Goal: Task Accomplishment & Management: Manage account settings

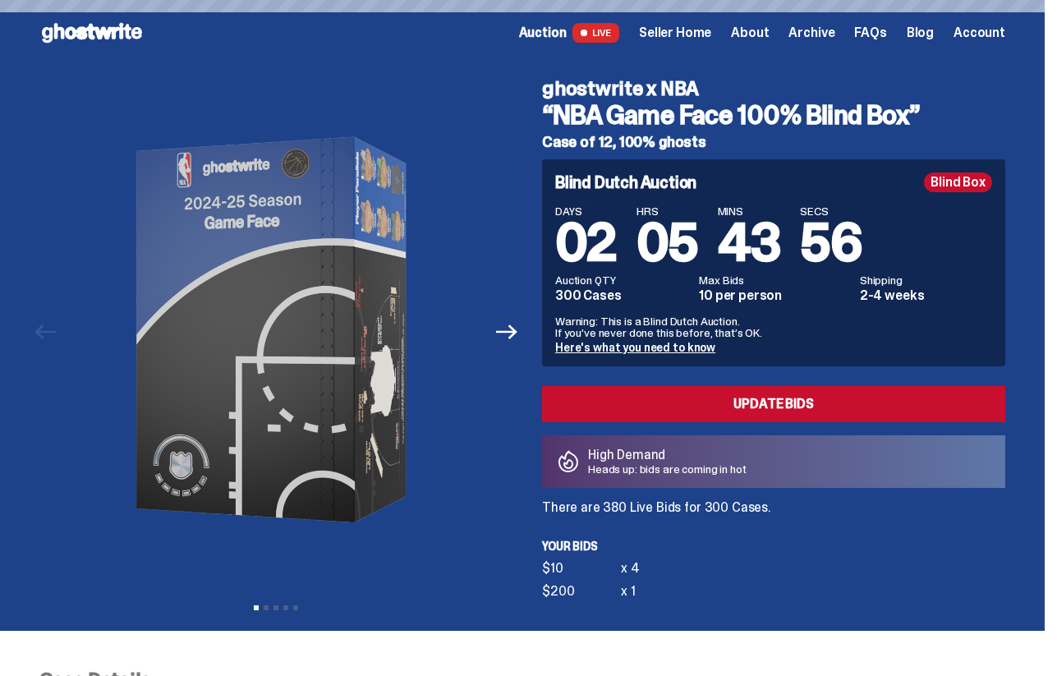
scroll to position [574, 0]
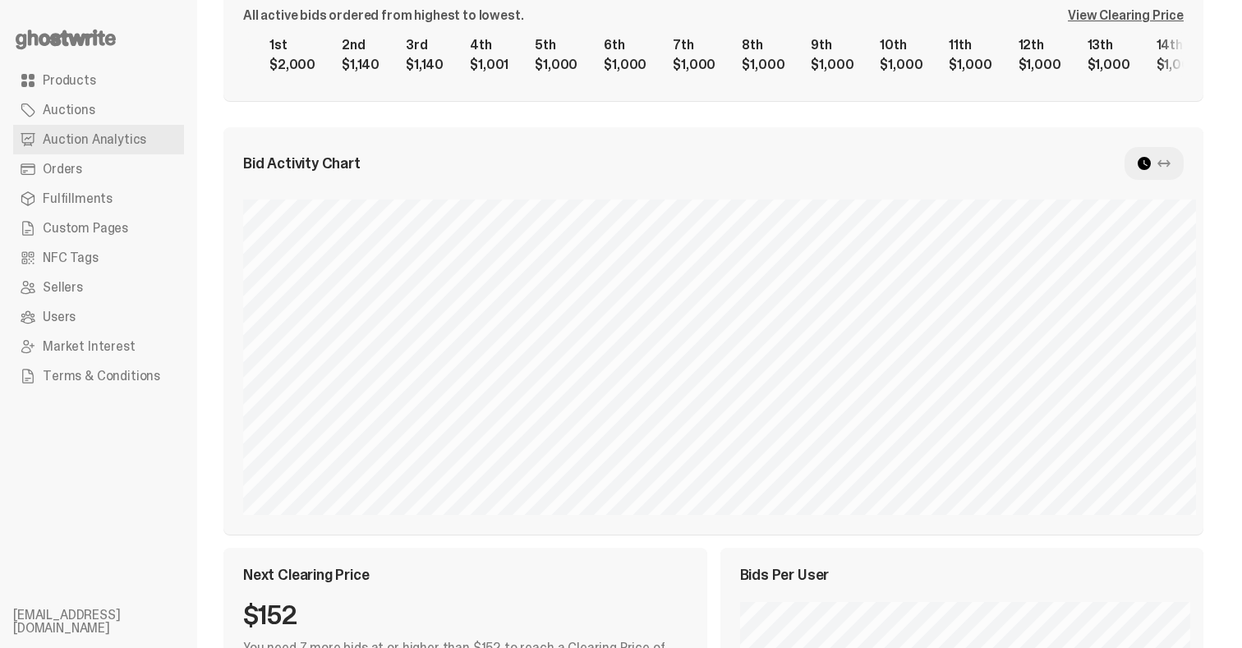
scroll to position [315, 0]
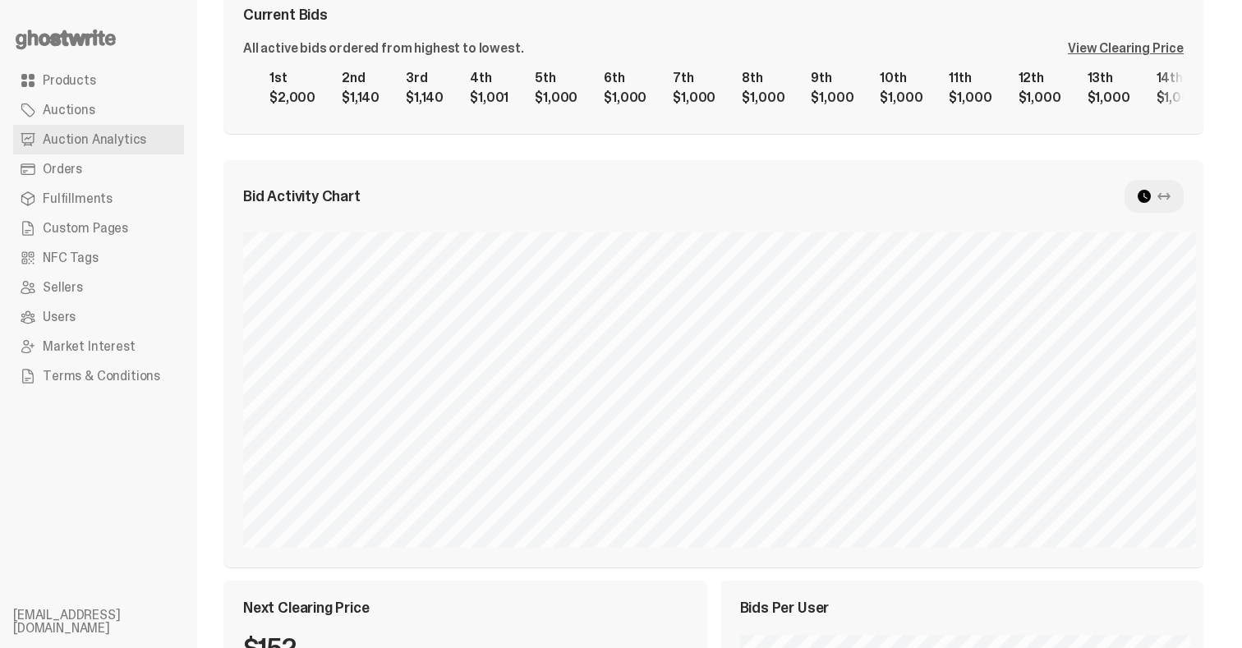
click at [1166, 191] on div at bounding box center [1154, 196] width 59 height 33
click at [1169, 191] on icon at bounding box center [1164, 196] width 13 height 13
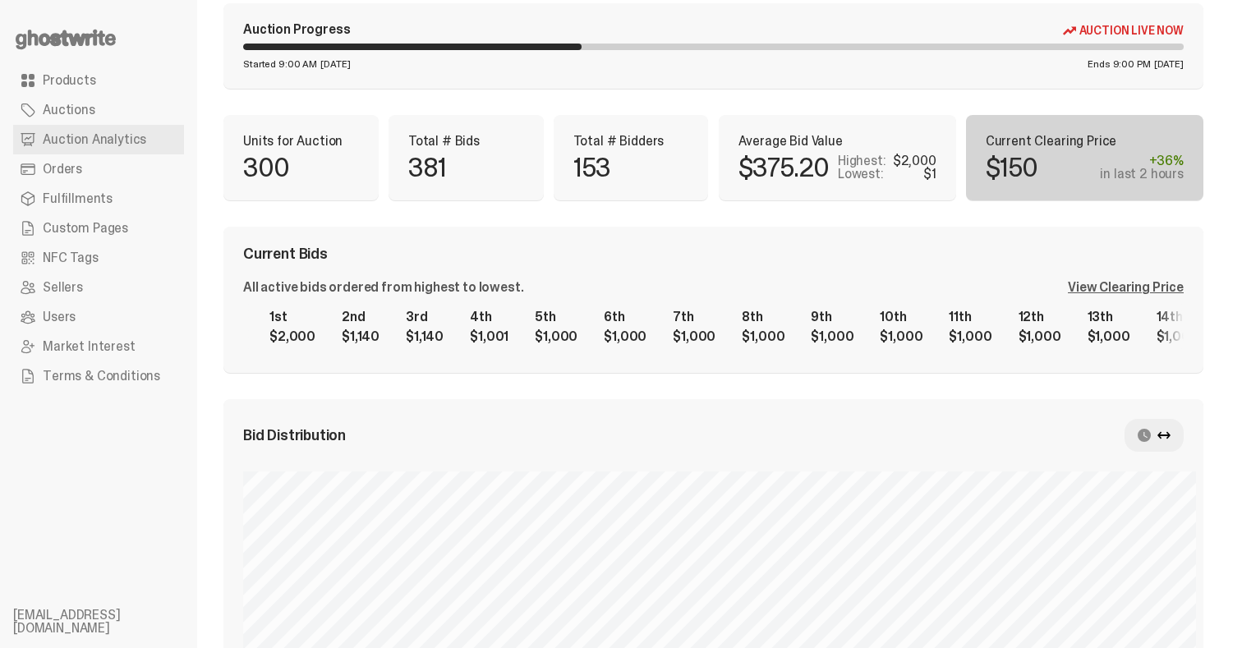
scroll to position [112, 0]
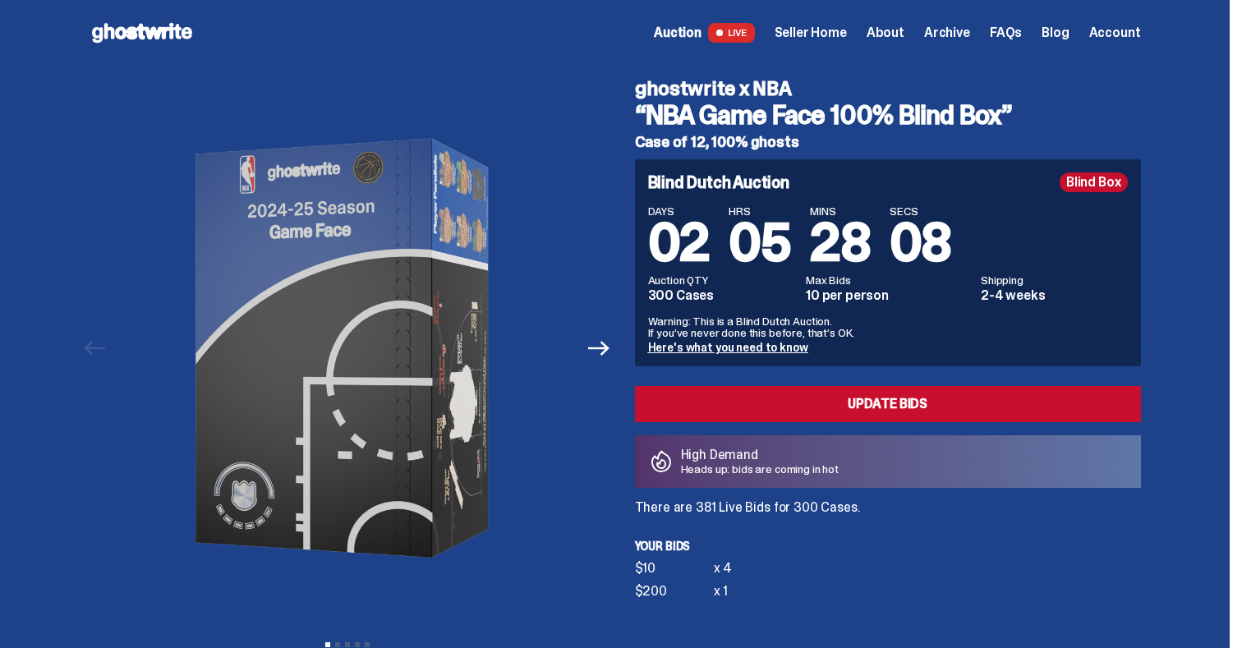
click at [949, 27] on span "Archive" at bounding box center [947, 32] width 46 height 13
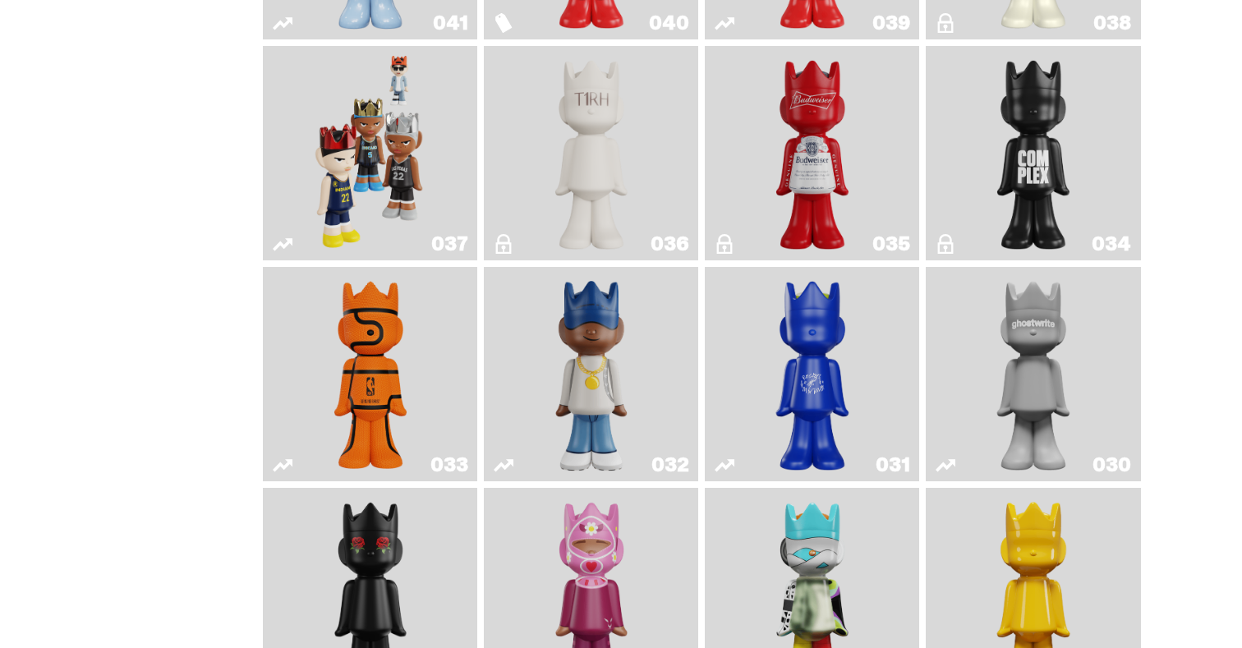
scroll to position [1480, 0]
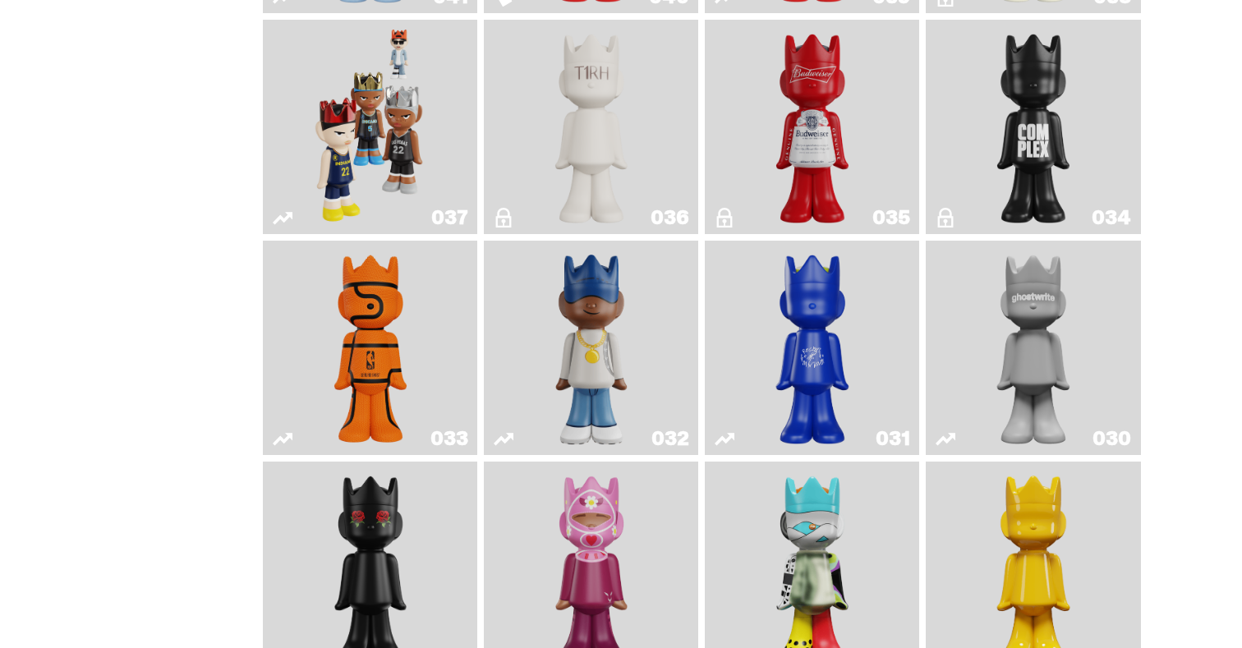
click at [389, 159] on img "Game Face (2024)" at bounding box center [370, 126] width 113 height 201
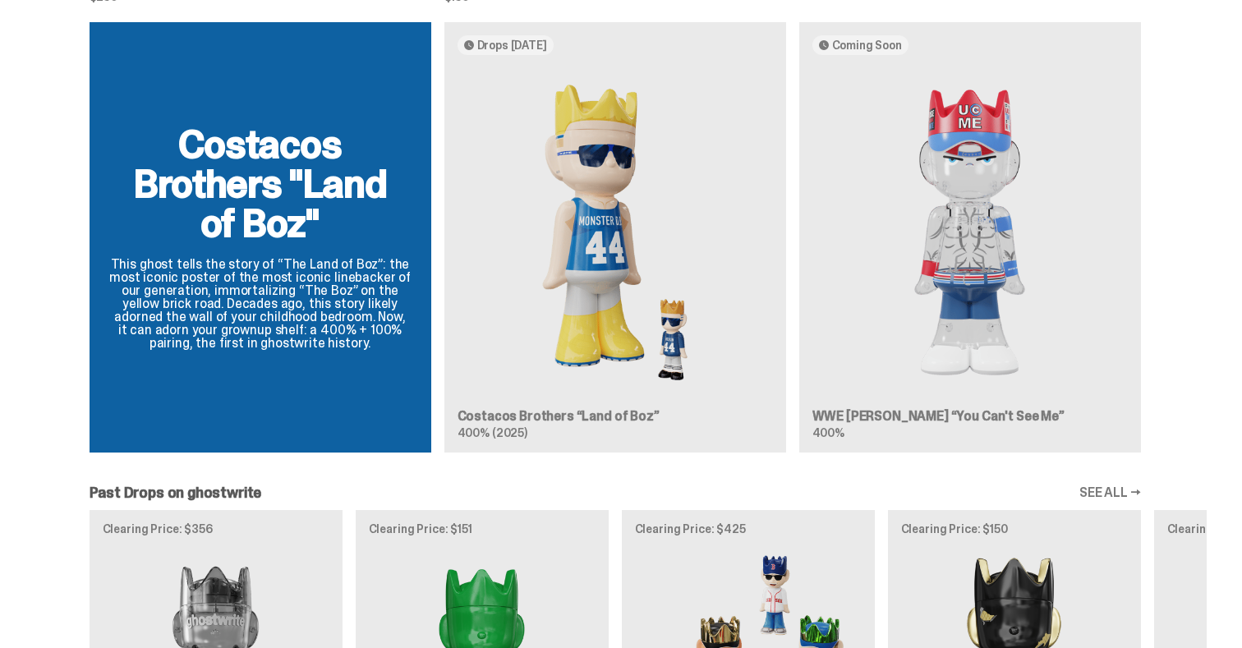
scroll to position [1506, 0]
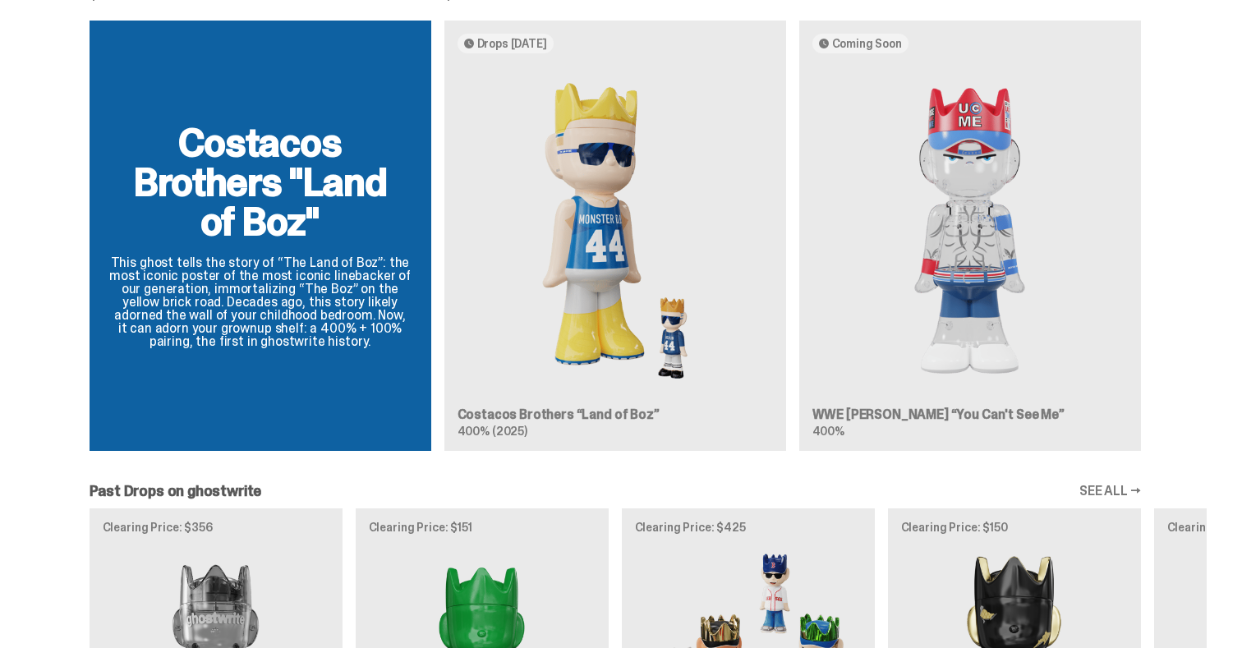
click at [684, 348] on div "Costacos Brothers "Land of Boz" This ghost tells the story of “The Land of Boz”…" at bounding box center [615, 243] width 1183 height 444
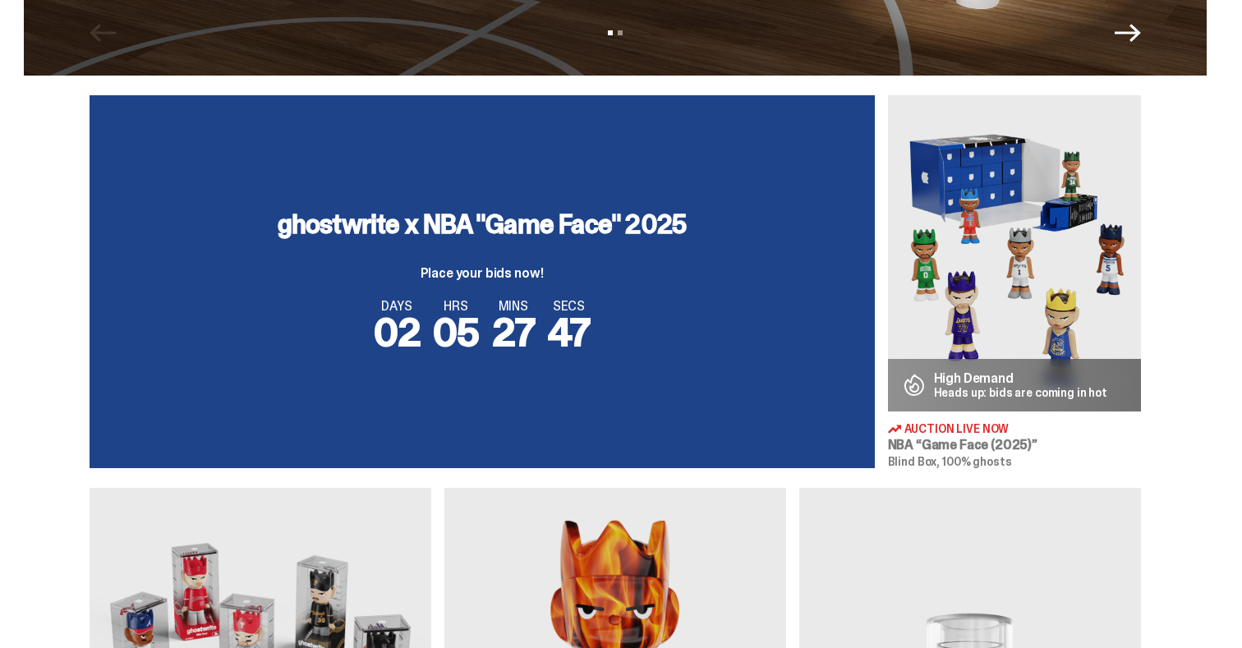
scroll to position [191, 0]
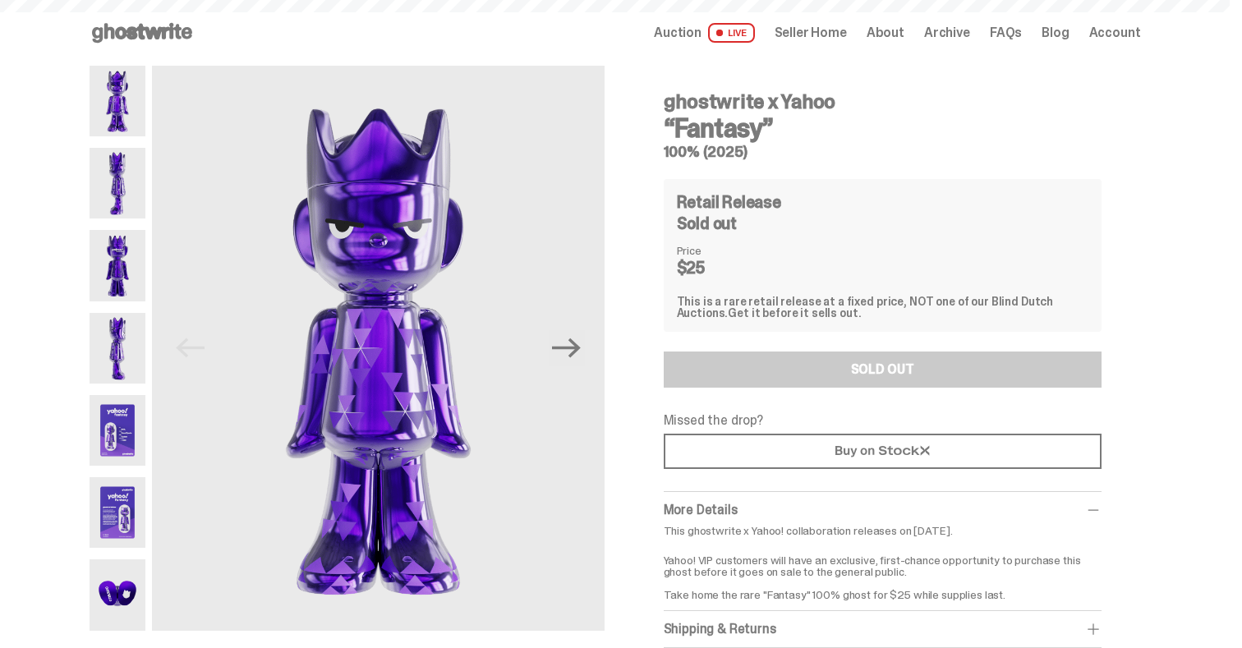
scroll to position [1196, 0]
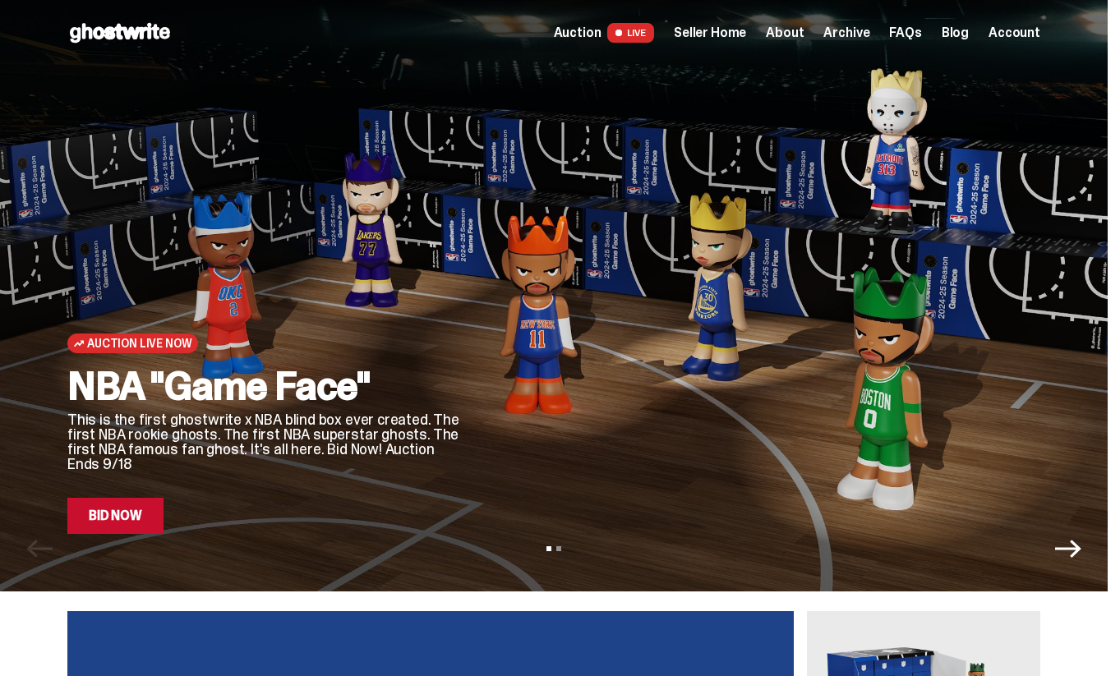
click at [712, 38] on span "Seller Home" at bounding box center [710, 32] width 72 height 13
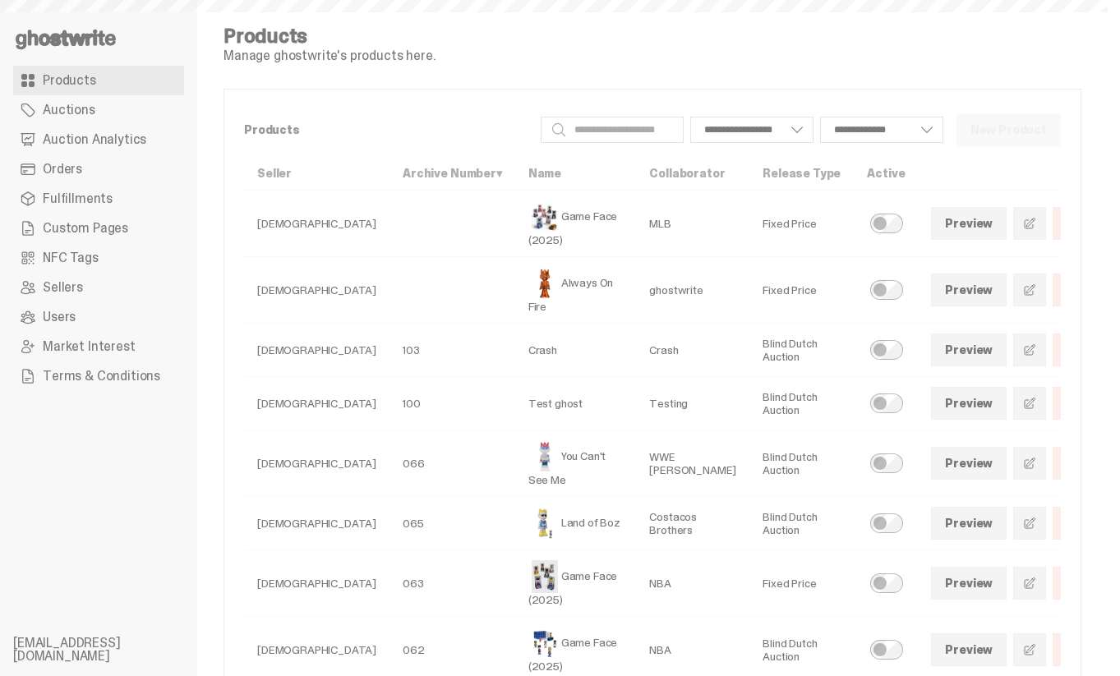
select select
click at [65, 168] on span "Orders" at bounding box center [62, 169] width 39 height 13
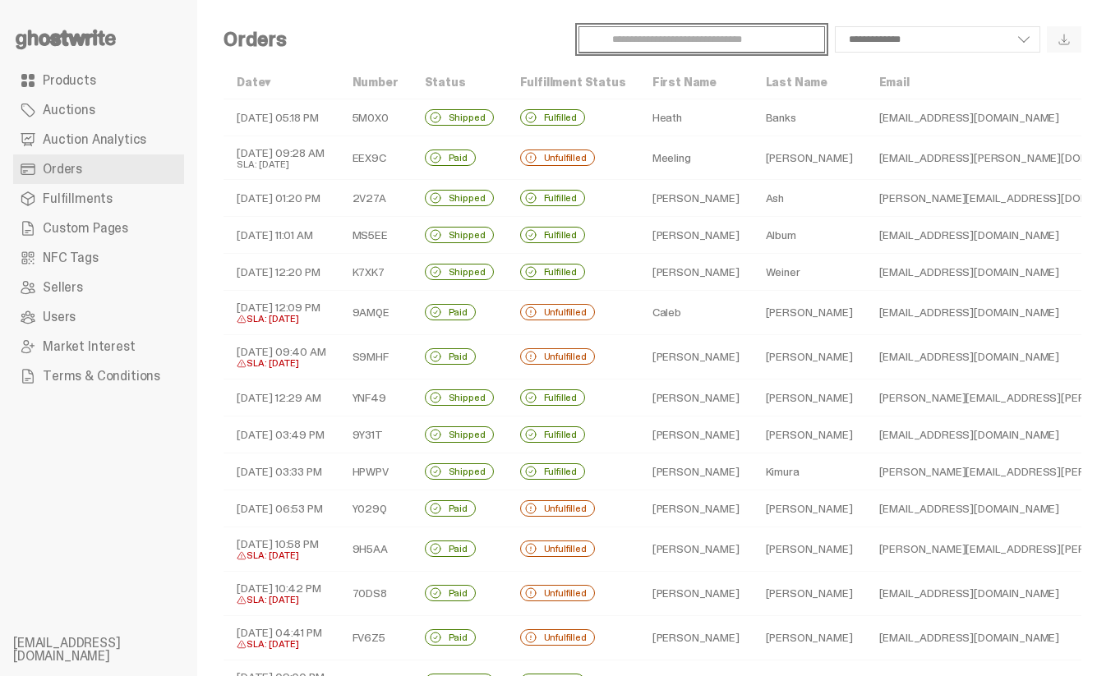
click at [735, 29] on input "Search" at bounding box center [701, 39] width 246 height 26
paste input "*******"
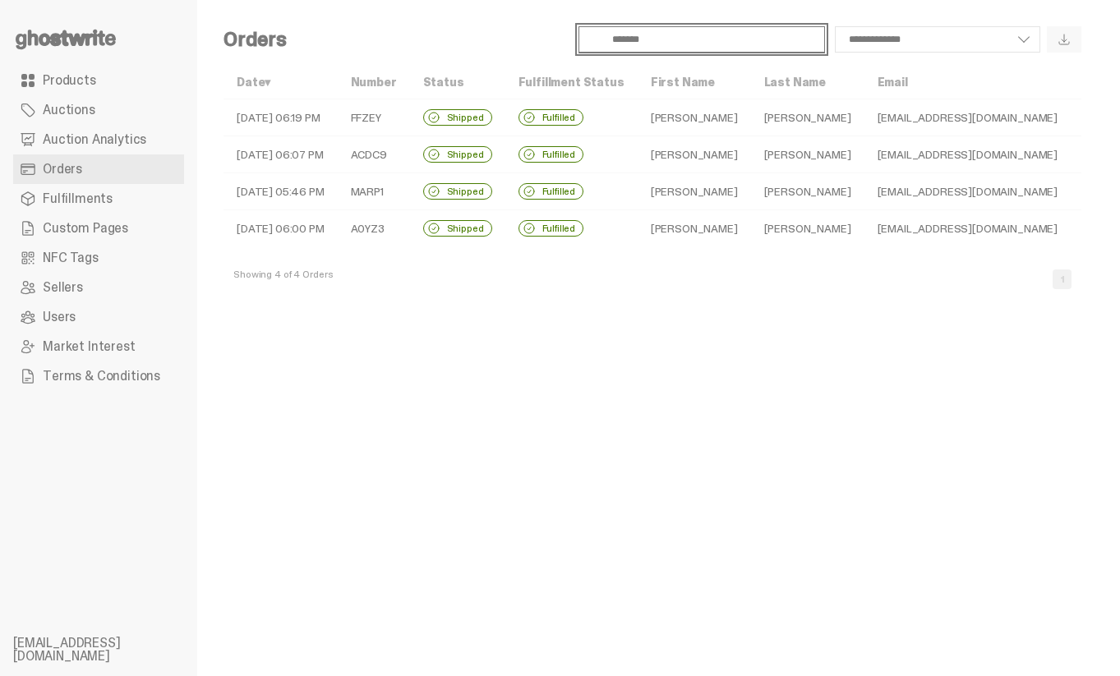
type input "*******"
click at [670, 189] on td "[PERSON_NAME]" at bounding box center [694, 191] width 113 height 37
click at [638, 163] on td "[PERSON_NAME]" at bounding box center [694, 154] width 113 height 37
click at [652, 120] on td "[PERSON_NAME]" at bounding box center [694, 117] width 113 height 37
click at [697, 35] on input "*******" at bounding box center [701, 39] width 246 height 26
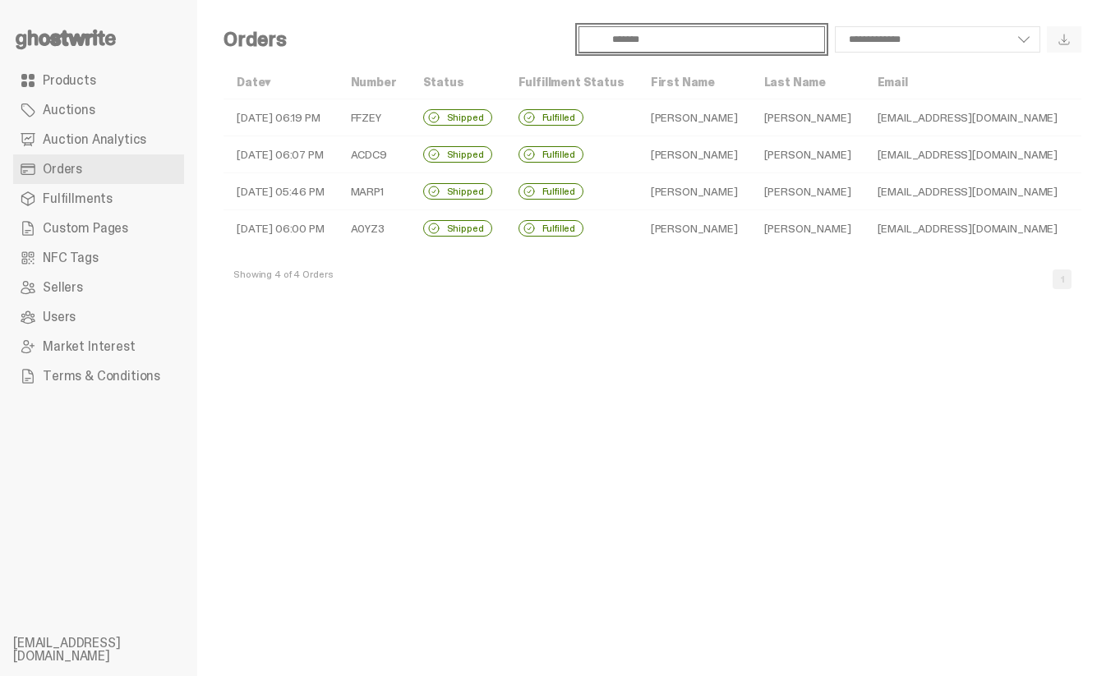
click at [697, 35] on input "*******" at bounding box center [701, 39] width 246 height 26
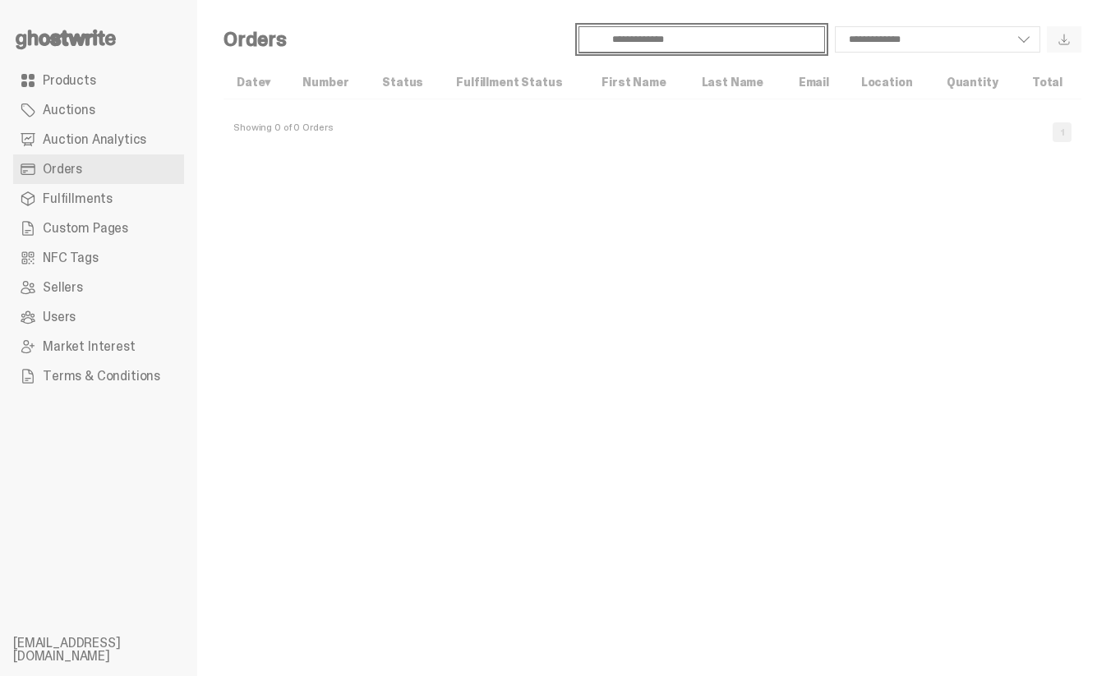
click at [697, 35] on input "**********" at bounding box center [701, 39] width 246 height 26
type input "******"
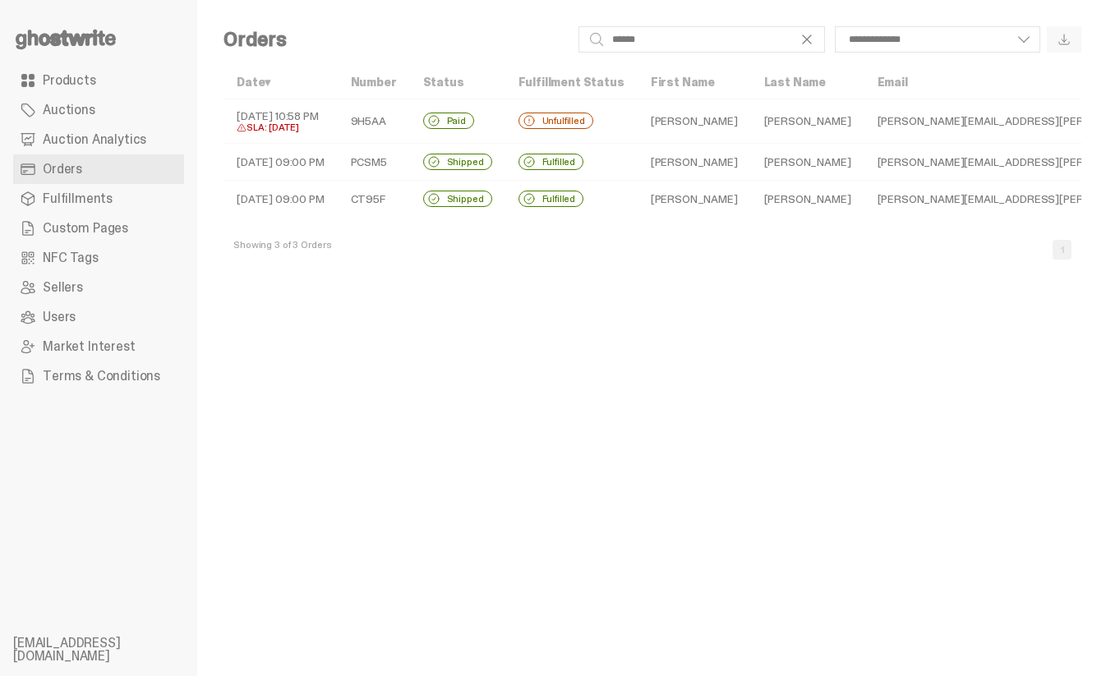
click at [683, 202] on td "[PERSON_NAME]" at bounding box center [694, 198] width 113 height 37
click at [638, 168] on td "[PERSON_NAME]" at bounding box center [694, 161] width 113 height 37
click at [625, 121] on td "Unfulfilled" at bounding box center [571, 121] width 132 height 44
click at [602, 151] on td "Fulfilled" at bounding box center [571, 161] width 132 height 37
click at [601, 200] on td "Fulfilled" at bounding box center [571, 198] width 132 height 37
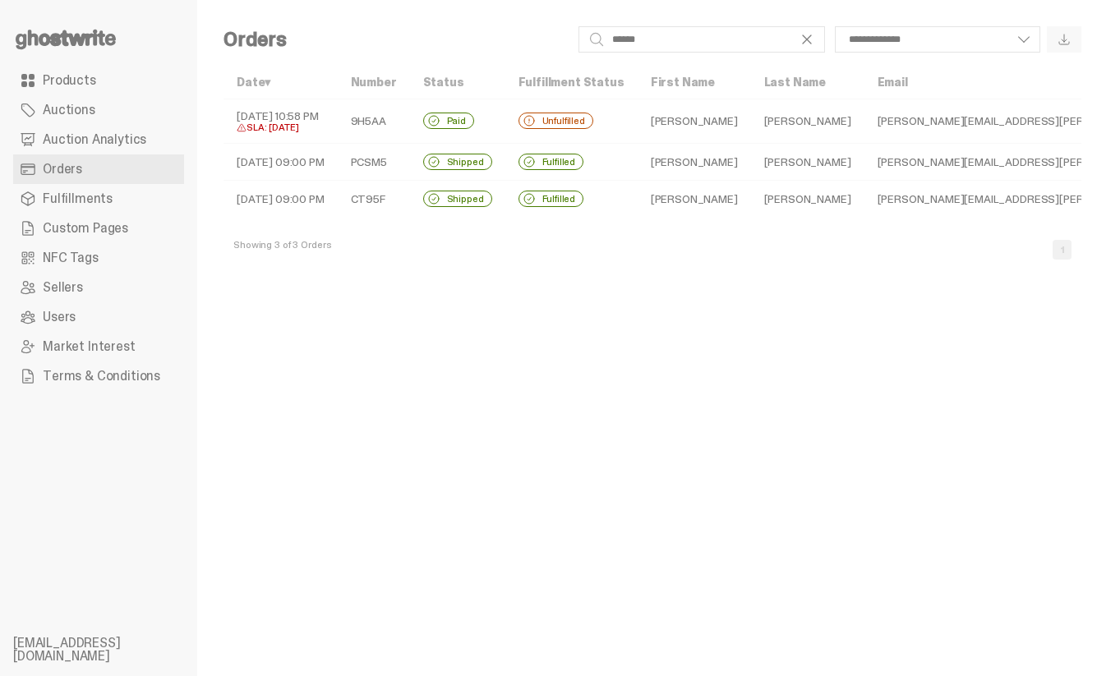
click at [619, 159] on td "Fulfilled" at bounding box center [571, 161] width 132 height 37
click at [642, 125] on td "[PERSON_NAME]" at bounding box center [694, 121] width 113 height 44
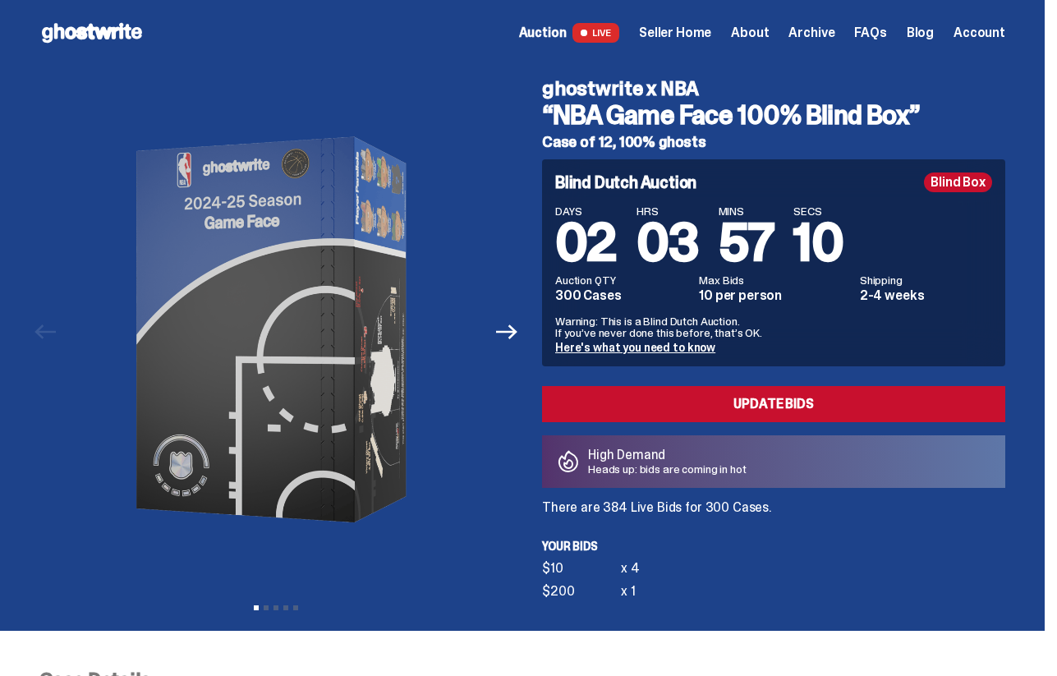
scroll to position [574, 0]
